Goal: Task Accomplishment & Management: Complete application form

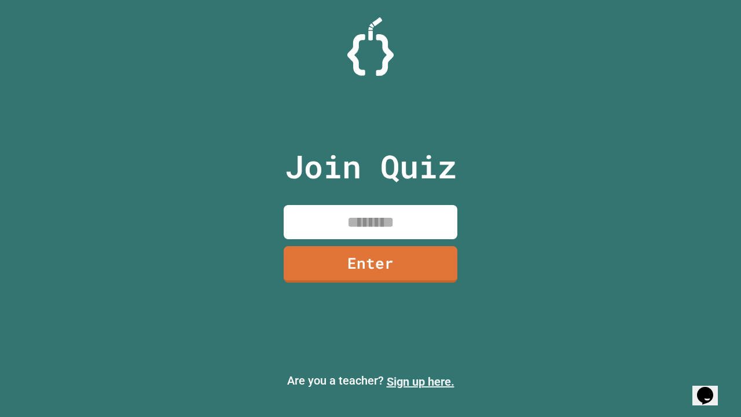
click at [421, 382] on link "Sign up here." at bounding box center [421, 382] width 68 height 14
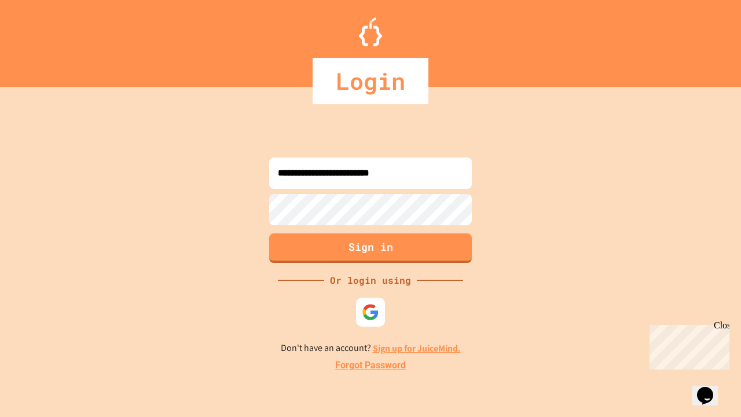
type input "**********"
